Goal: Task Accomplishment & Management: Use online tool/utility

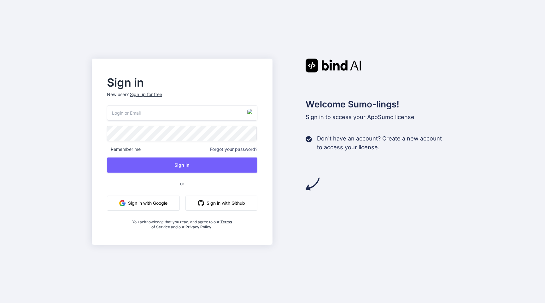
type input "[EMAIL_ADDRESS][PERSON_NAME][DOMAIN_NAME]"
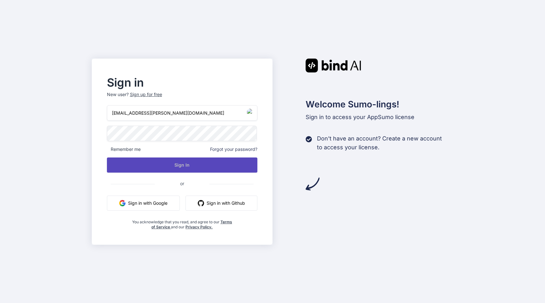
click at [190, 162] on button "Sign In" at bounding box center [182, 165] width 151 height 15
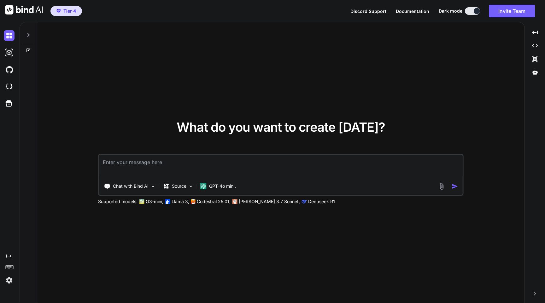
click at [8, 280] on img at bounding box center [9, 280] width 11 height 11
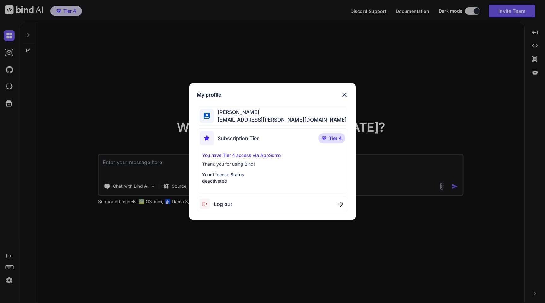
click at [348, 96] on div "My profile Rohit Singh emelie.ullrich@nicheful.io Subscription Tier Tier 4 You …" at bounding box center [272, 152] width 166 height 137
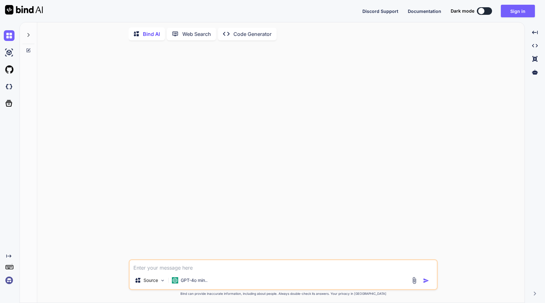
type textarea "x"
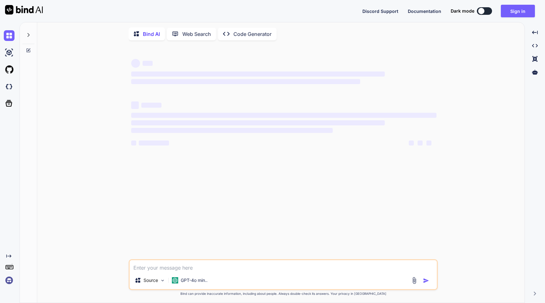
type textarea "x"
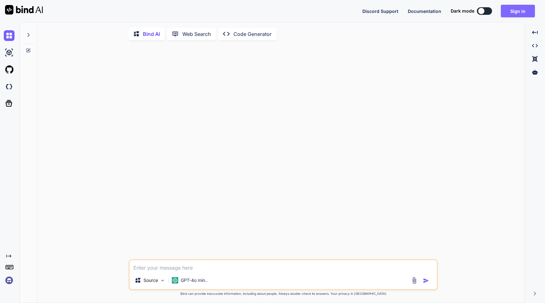
click at [515, 7] on button "Sign in" at bounding box center [518, 11] width 34 height 13
